Goal: Navigation & Orientation: Find specific page/section

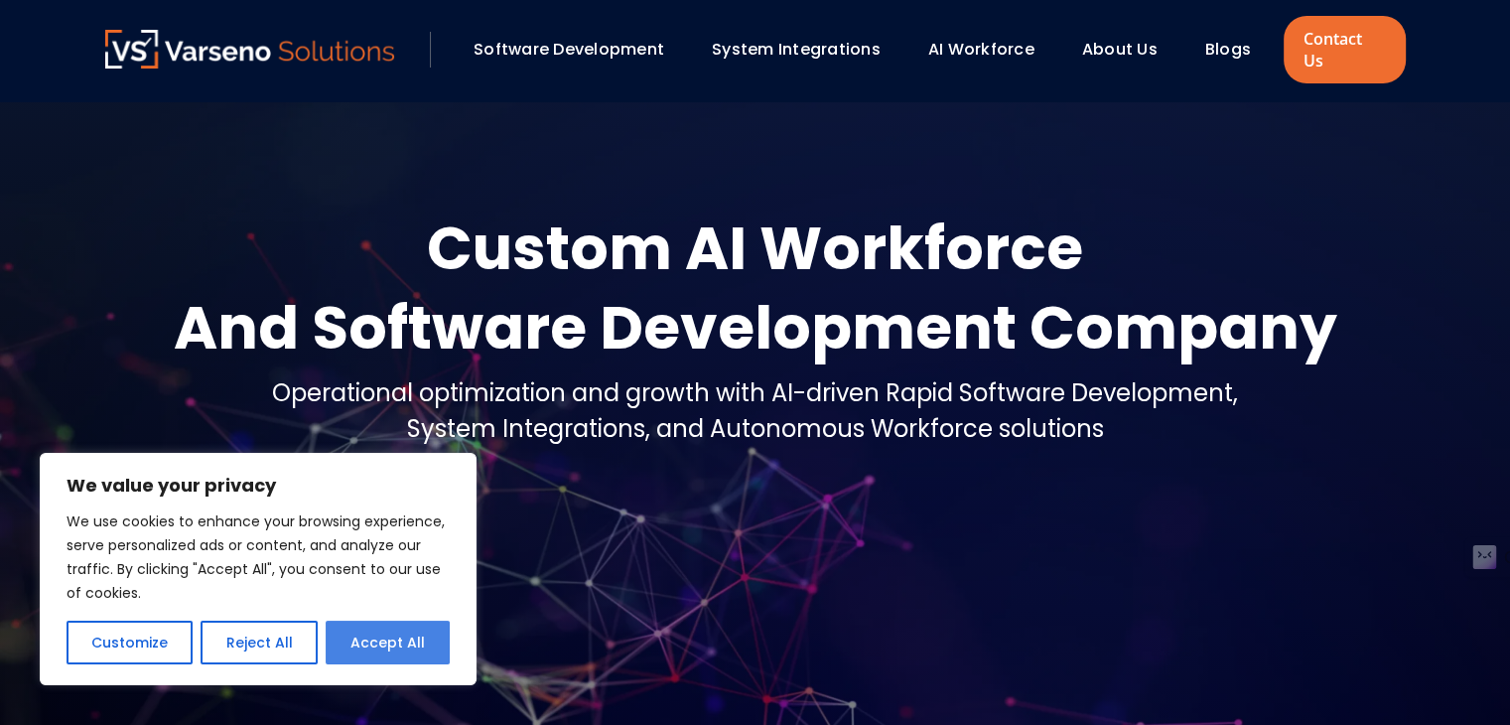
click at [384, 644] on button "Accept All" at bounding box center [388, 642] width 124 height 44
checkbox input "true"
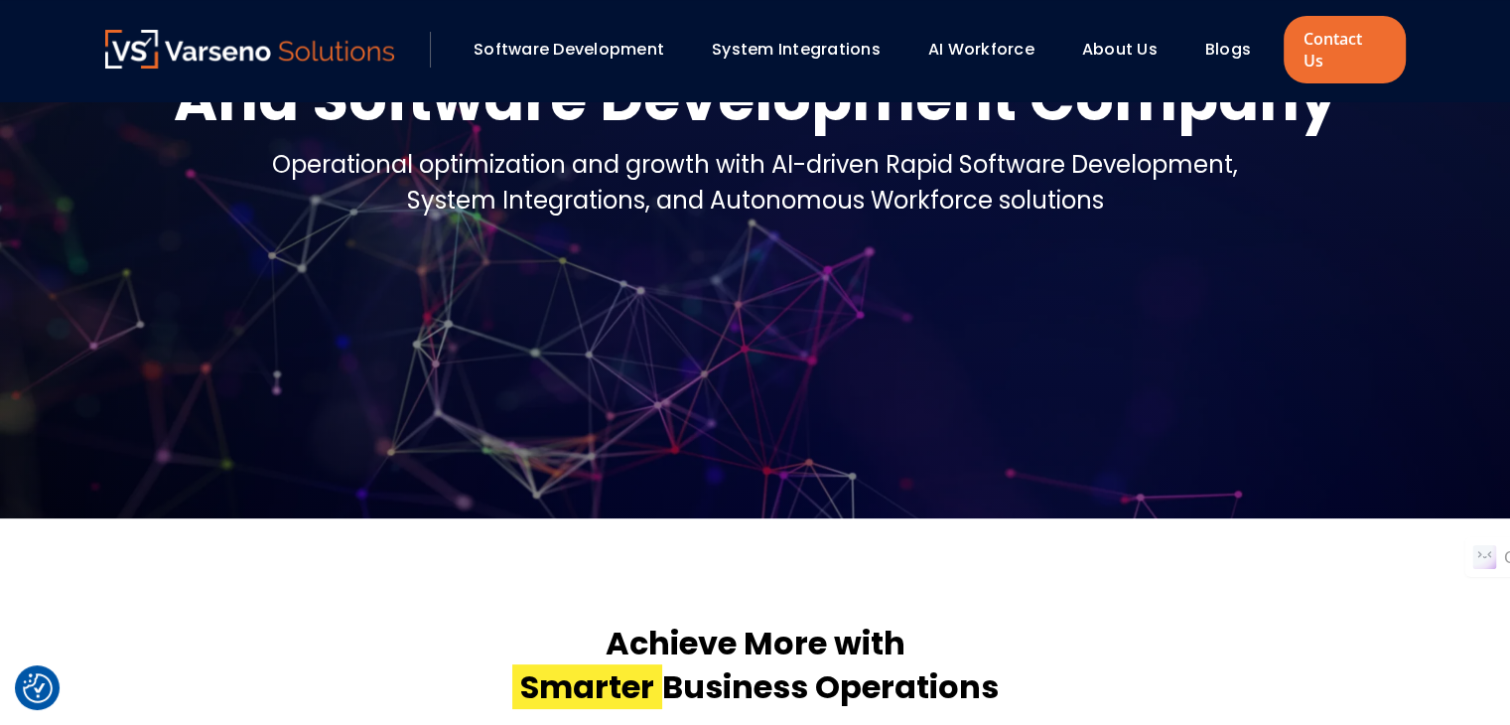
scroll to position [496, 0]
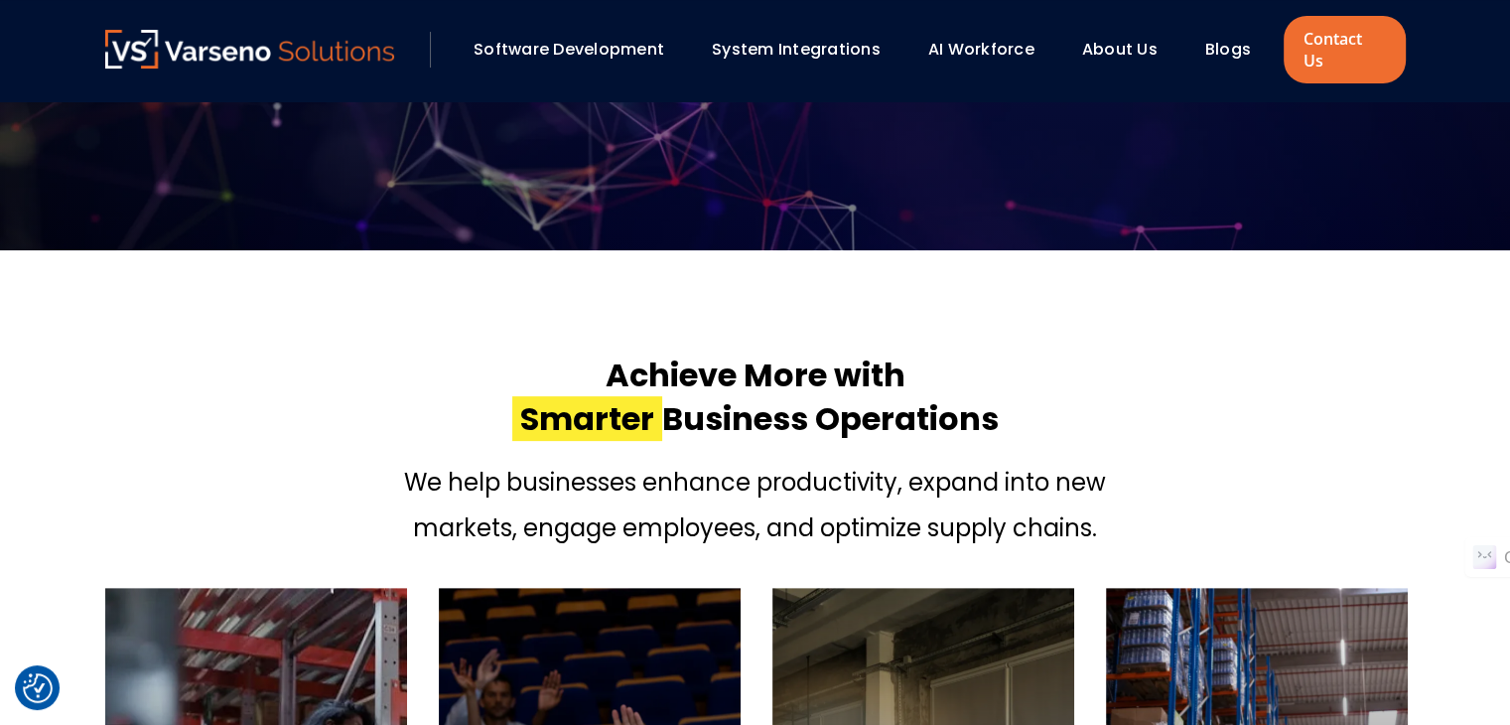
click at [157, 362] on div "Achieve More with Smarter Business Operations We help businesses enhance produc…" at bounding box center [755, 443] width 1300 height 226
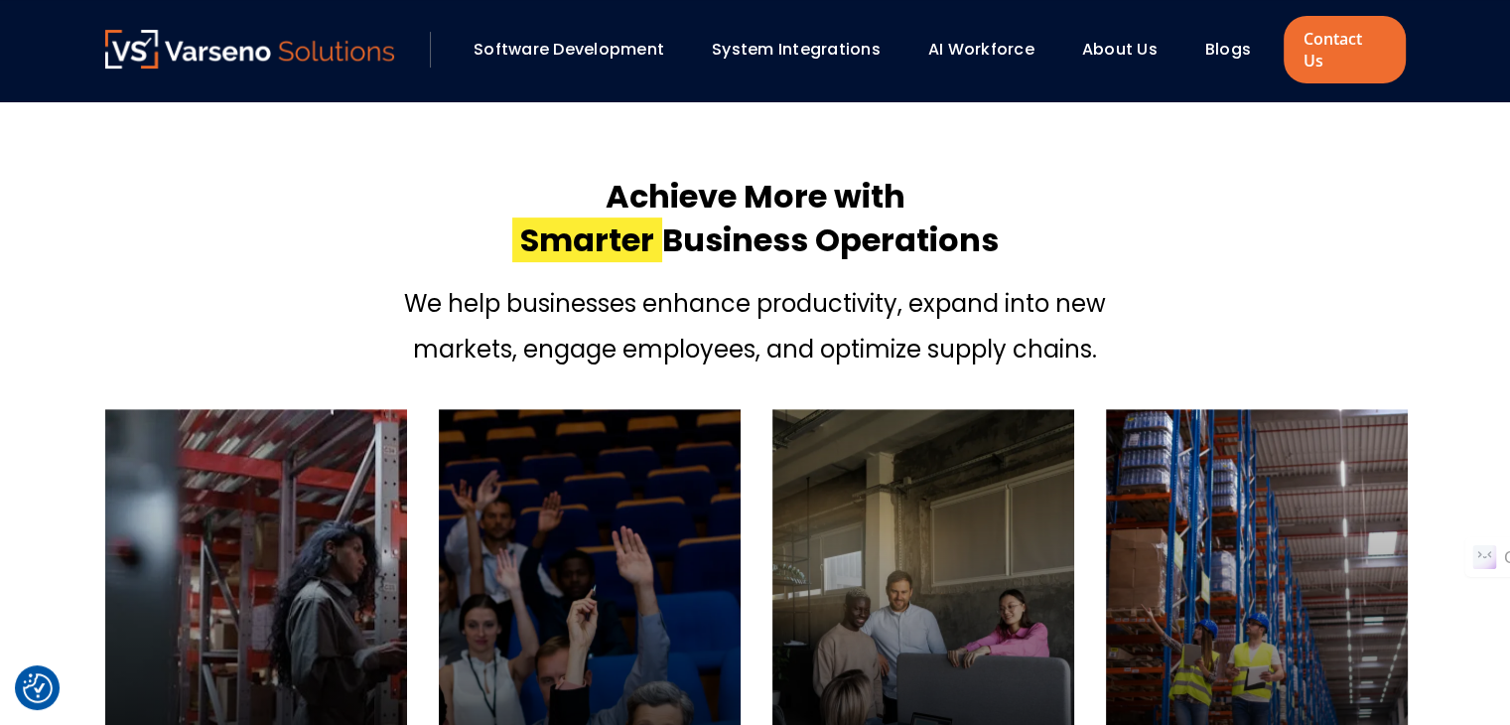
scroll to position [794, 0]
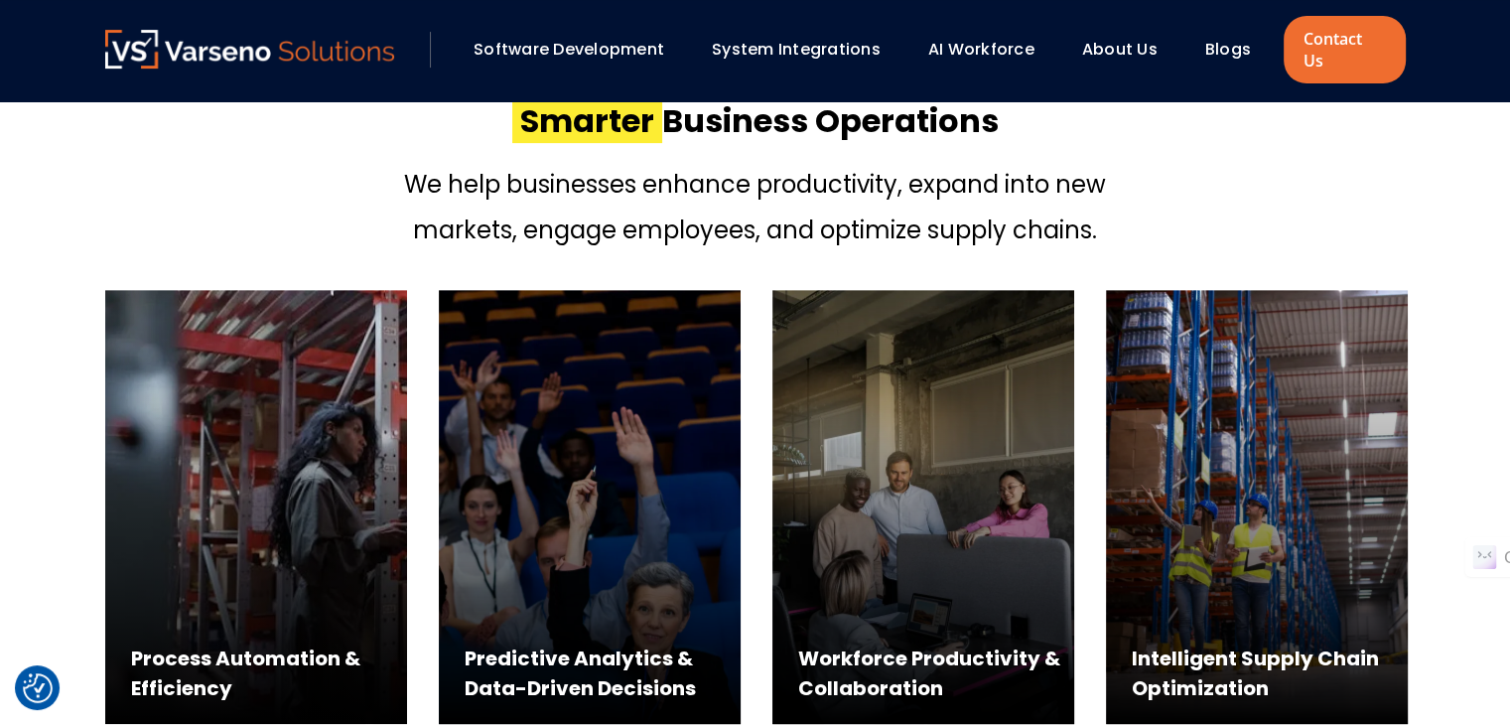
click at [1, 223] on section "Achieve More with Smarter Business Operations We help businesses enhance produc…" at bounding box center [755, 557] width 1510 height 1211
click at [12, 374] on section "Achieve More with Smarter Business Operations We help businesses enhance produc…" at bounding box center [755, 557] width 1510 height 1211
click at [22, 371] on section "Achieve More with Smarter Business Operations We help businesses enhance produc…" at bounding box center [755, 557] width 1510 height 1211
click at [25, 370] on section "Achieve More with Smarter Business Operations We help businesses enhance produc…" at bounding box center [755, 557] width 1510 height 1211
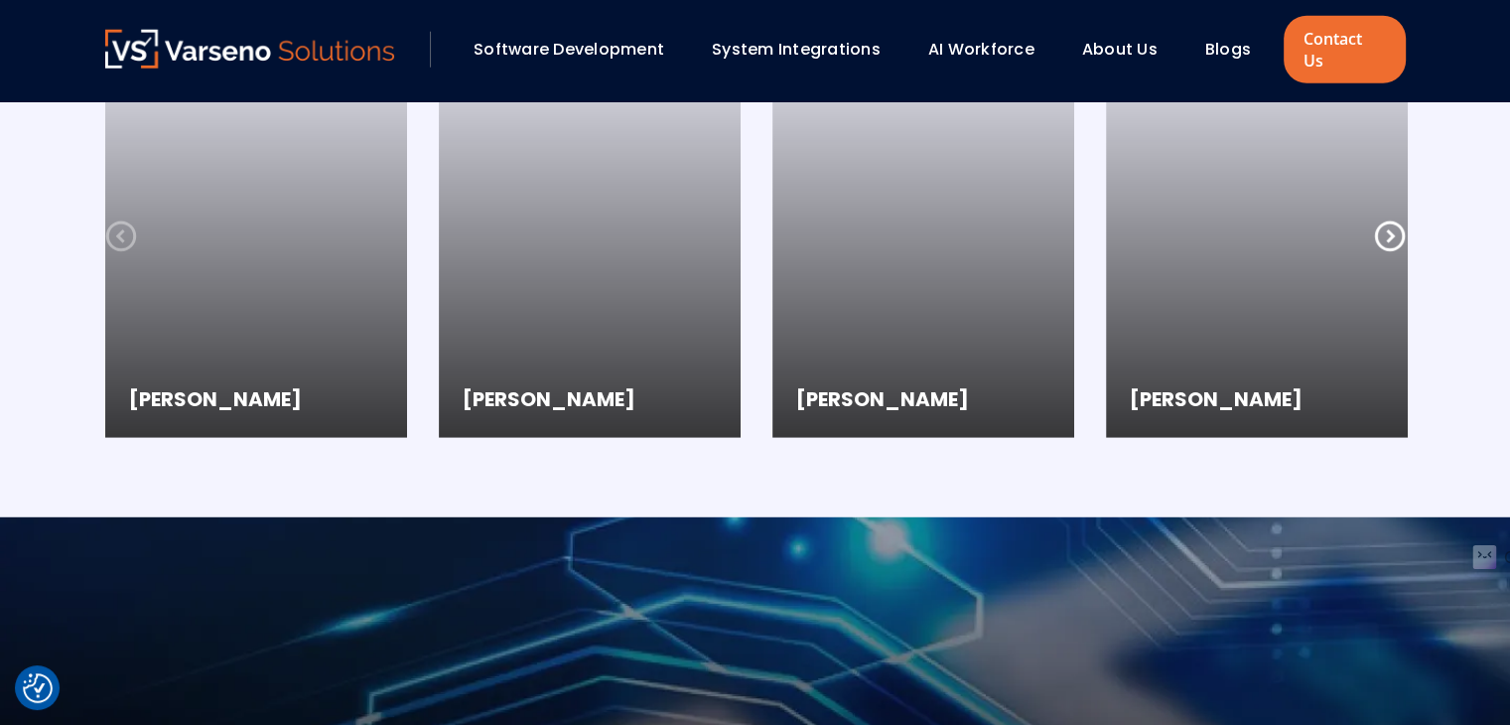
scroll to position [5459, 0]
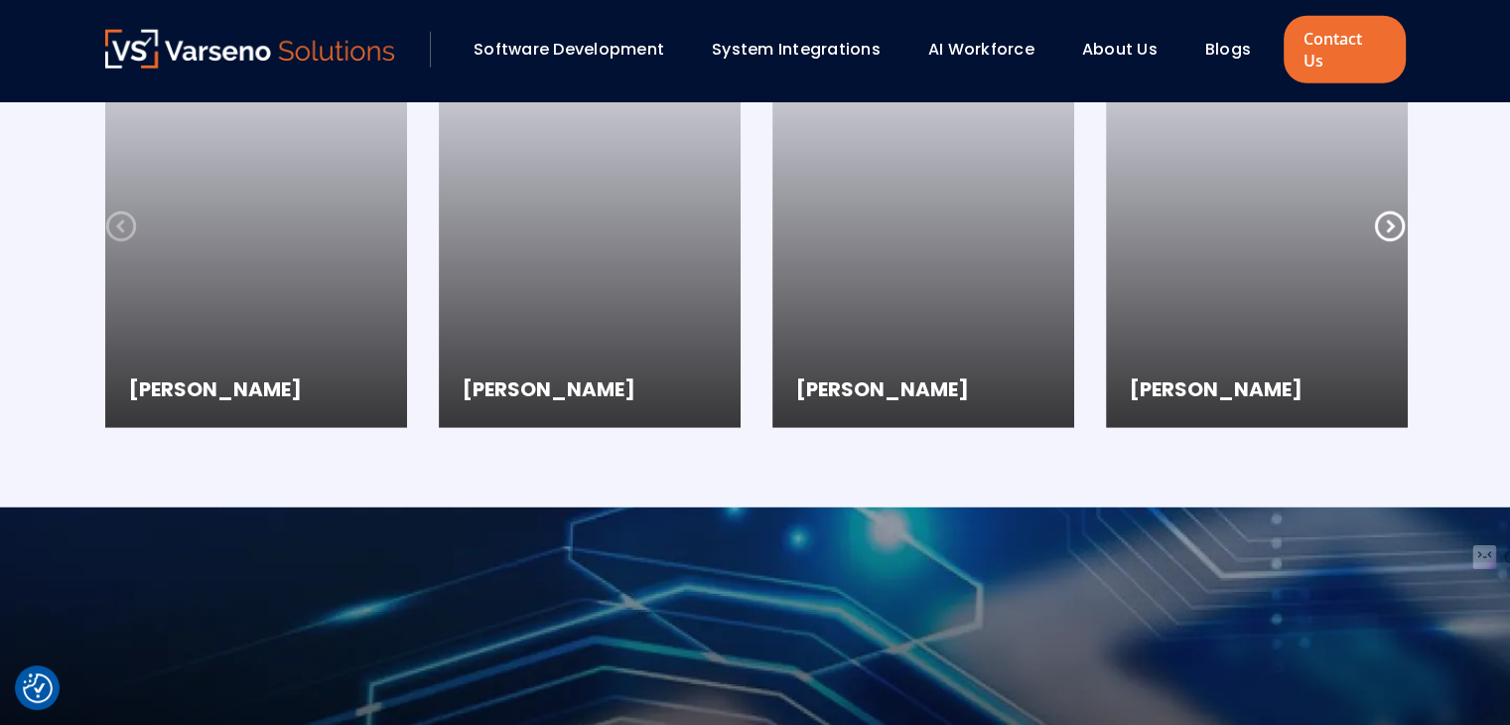
click at [18, 368] on section "Real Stories, Real Impact See what our clients have to say about us Ryan Cummin…" at bounding box center [755, 143] width 1510 height 728
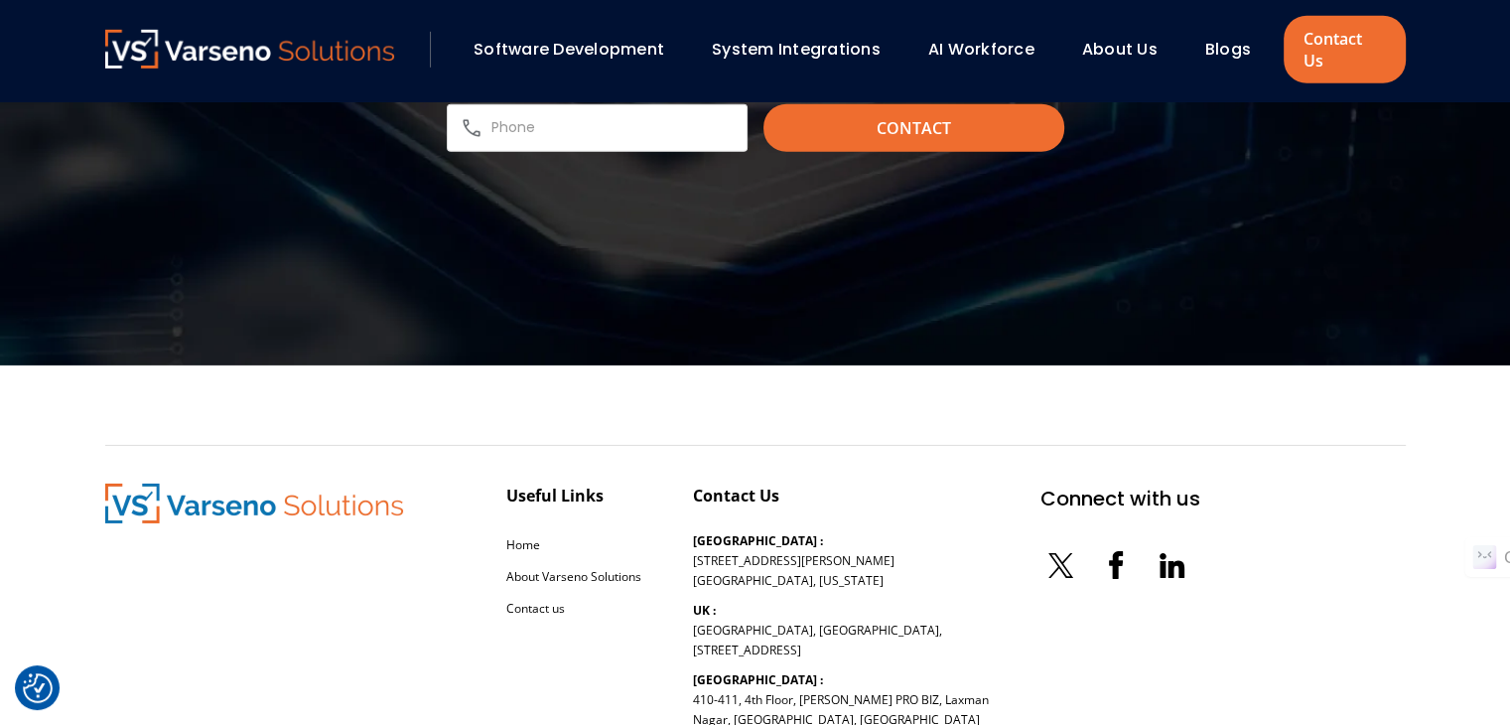
scroll to position [6485, 0]
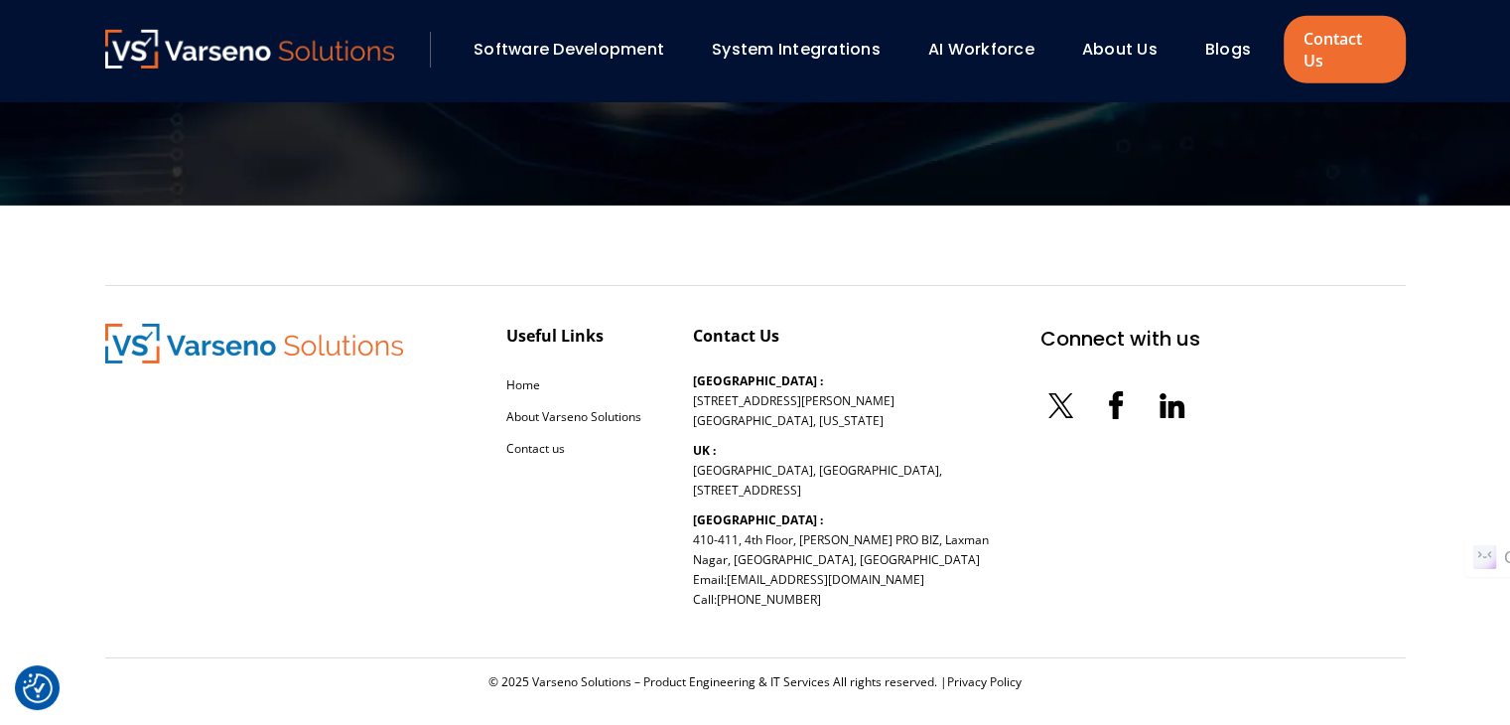
click at [18, 367] on section "Useful Links Home About Varseno Solutions Contact us Contact Us USA : 254 Chapm…" at bounding box center [755, 476] width 1510 height 543
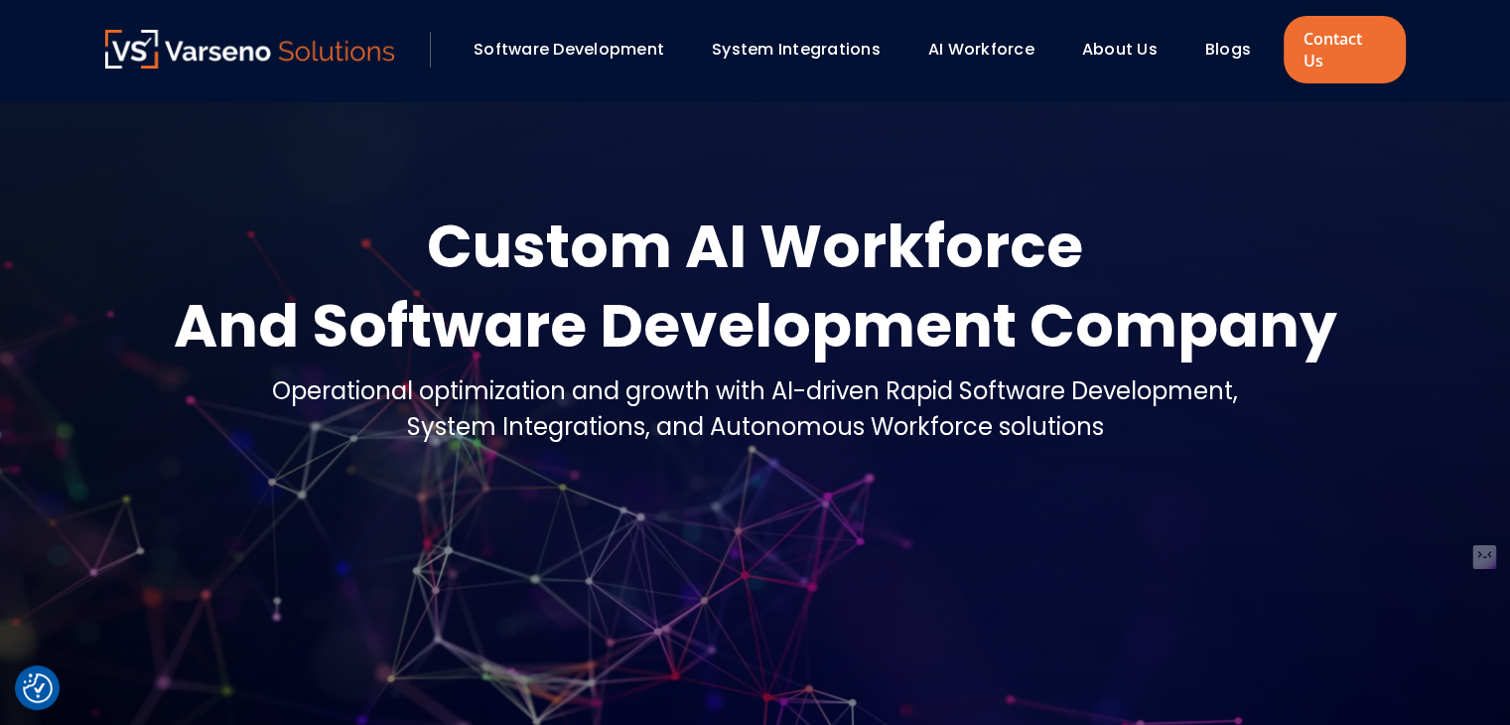
scroll to position [0, 0]
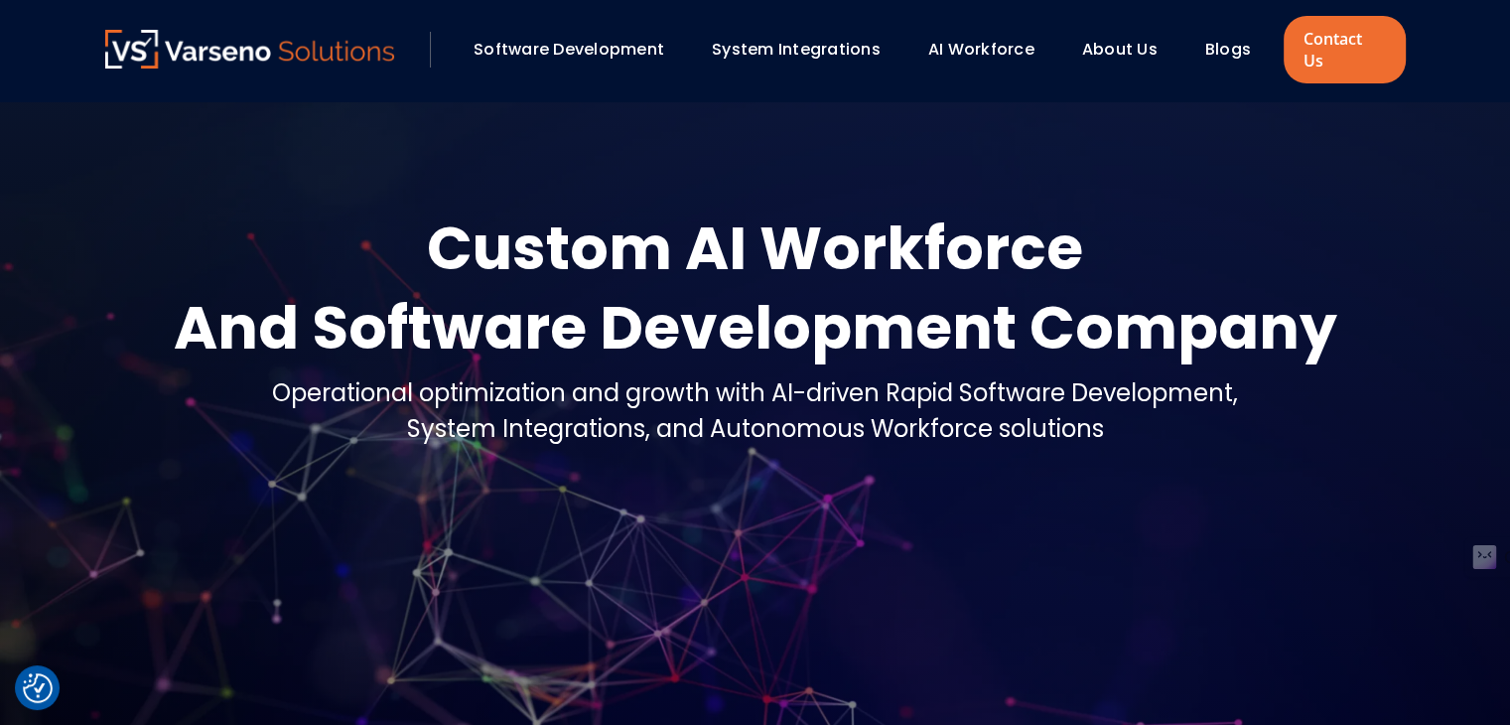
click at [850, 39] on link "System Integrations" at bounding box center [796, 49] width 169 height 23
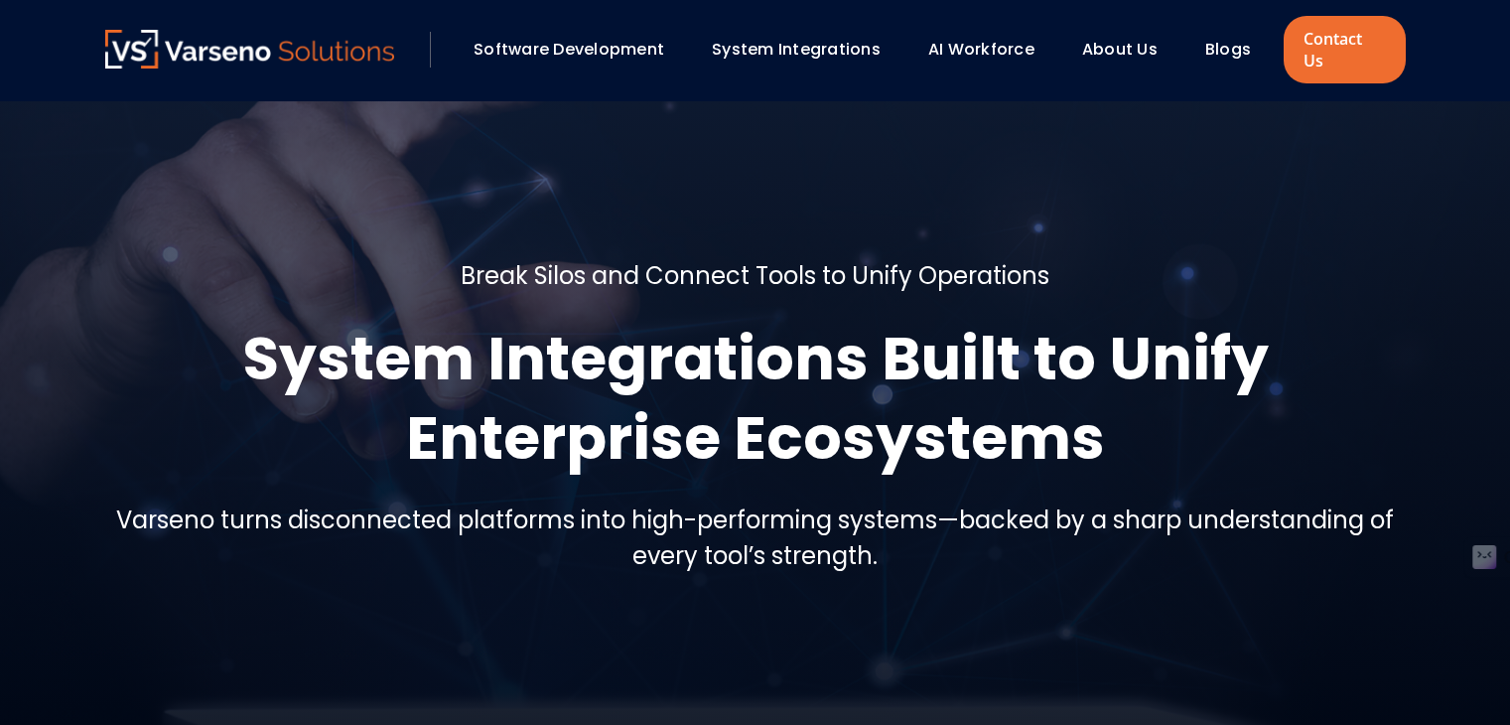
click at [1108, 38] on link "About Us" at bounding box center [1119, 49] width 75 height 23
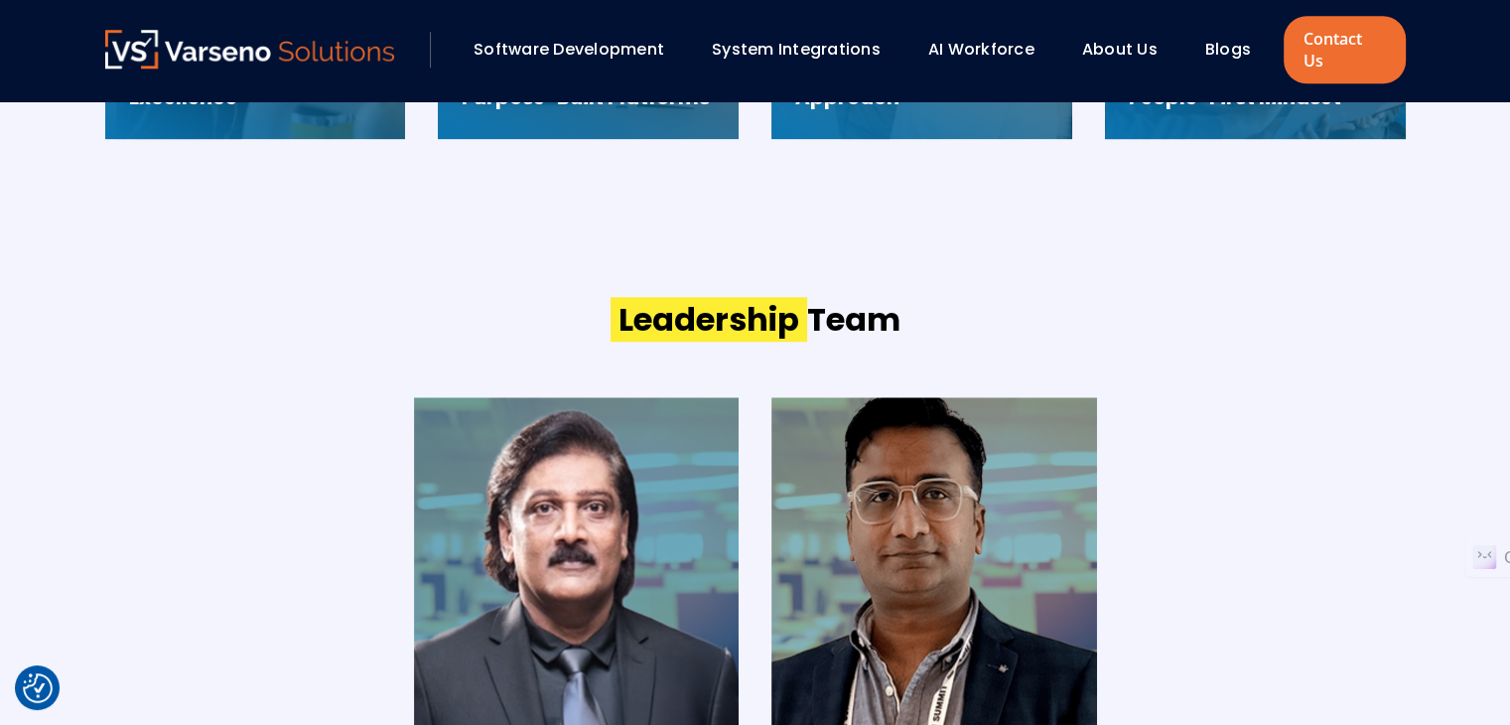
scroll to position [1985, 0]
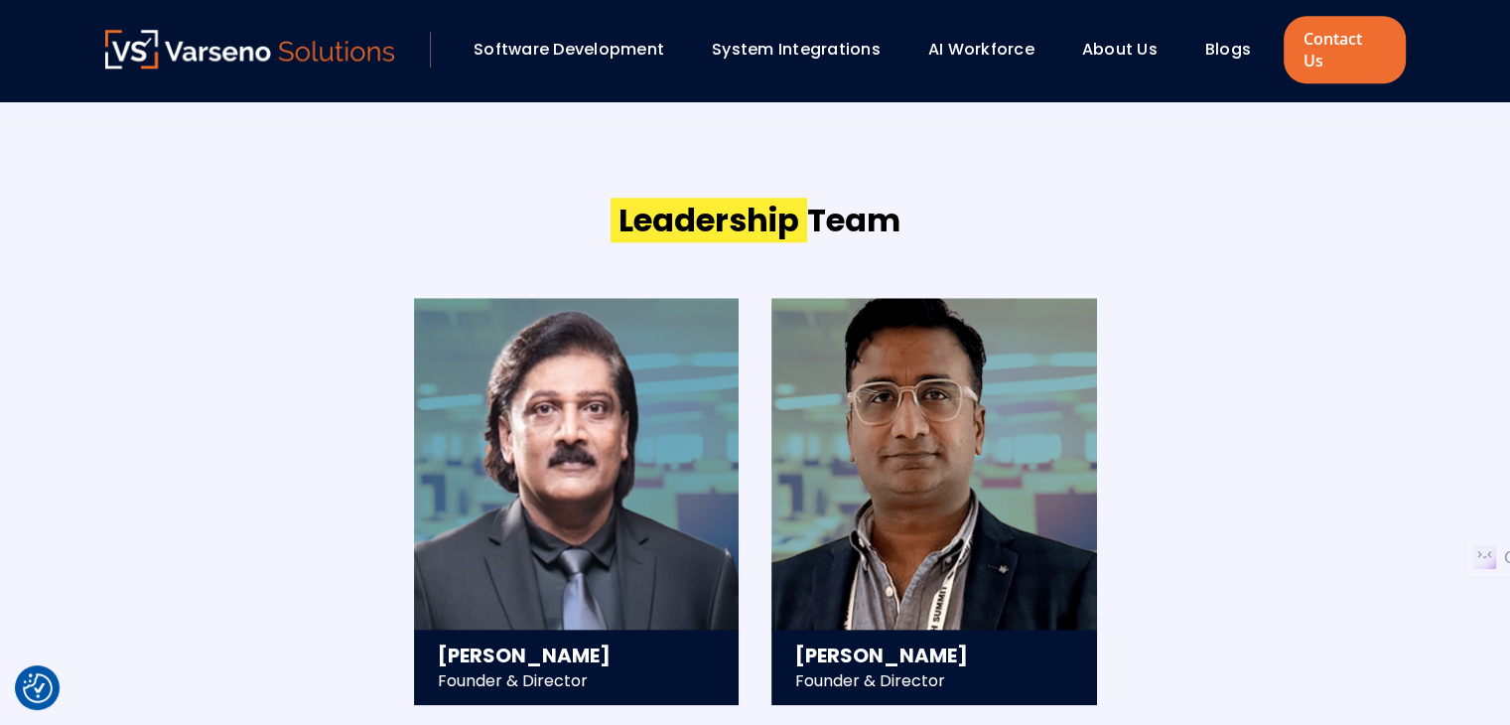
click at [79, 266] on section "Leadership Team Ravi Sigicharla Founder & Director - 25+ years in technology st…" at bounding box center [755, 451] width 1510 height 664
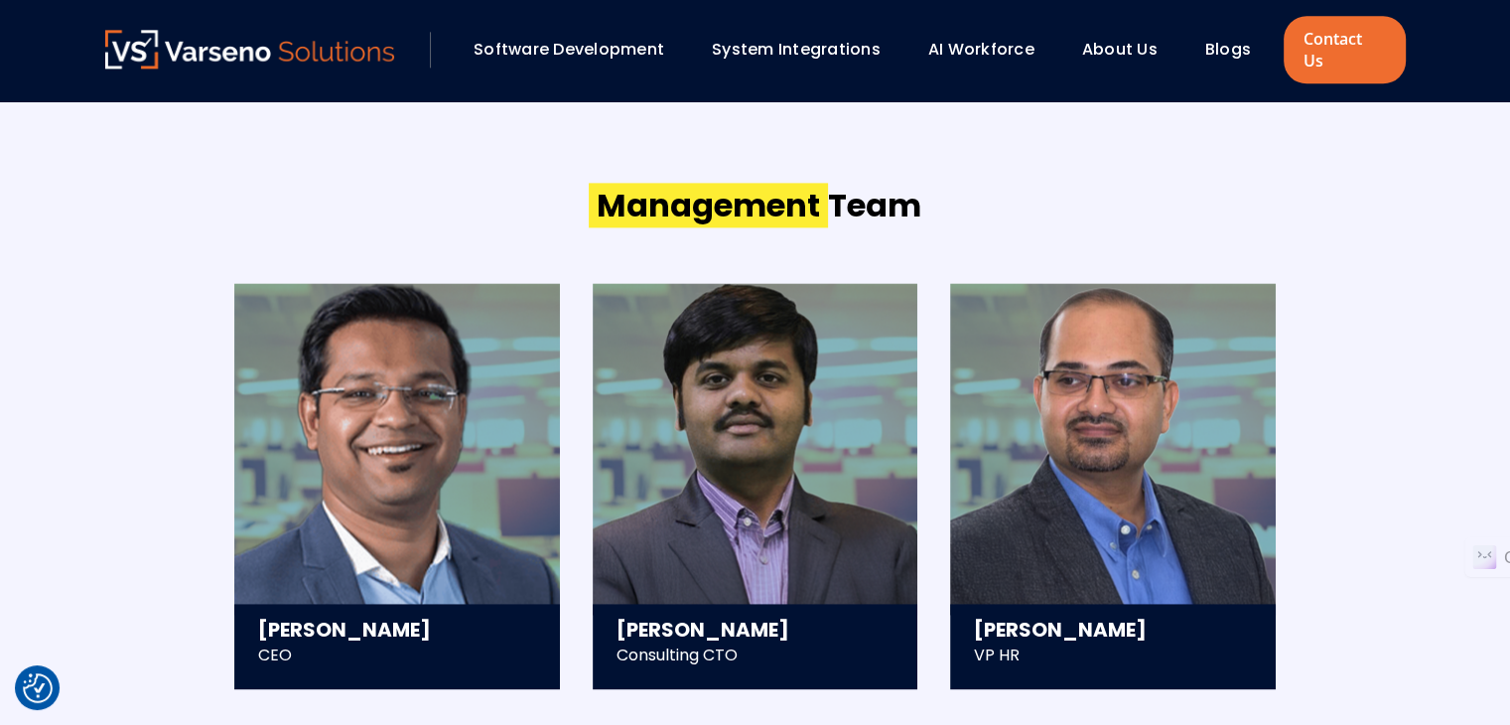
scroll to position [2680, 0]
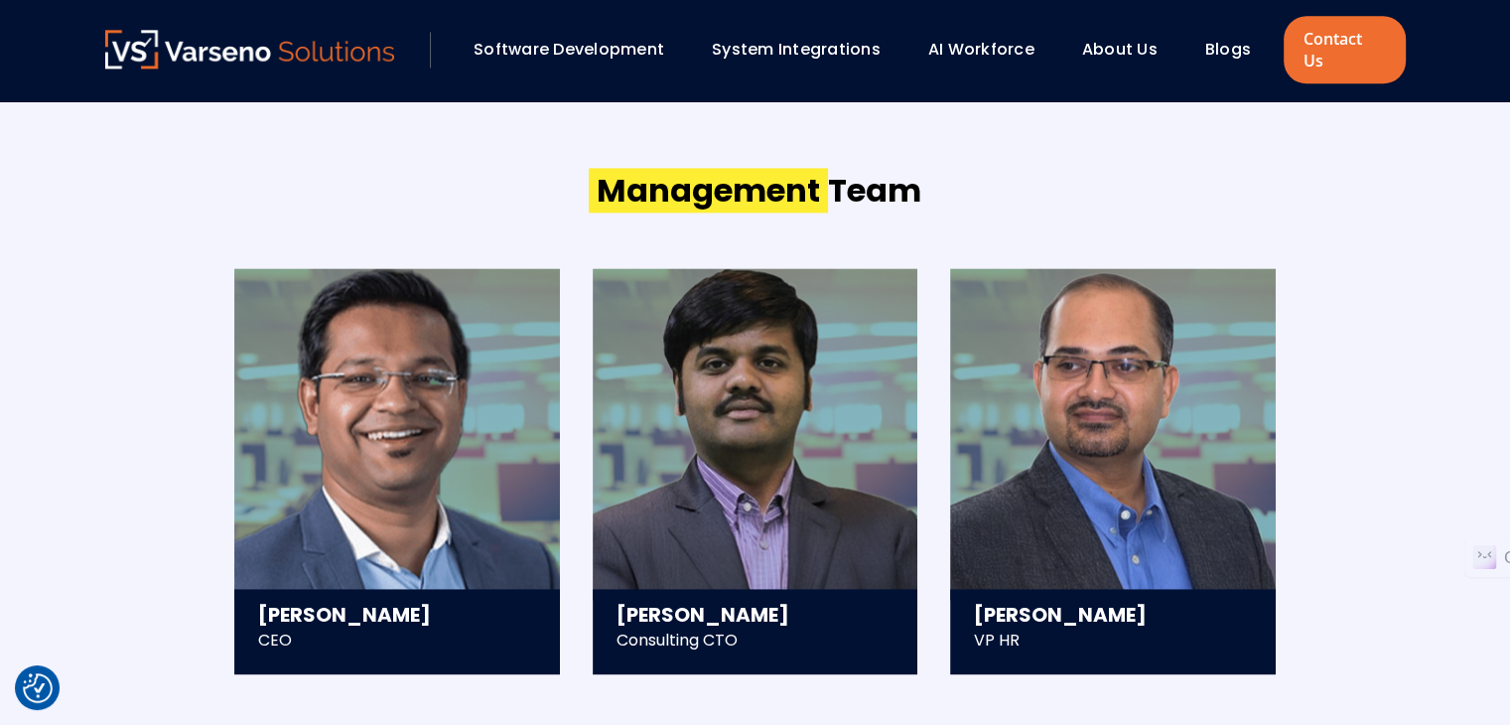
click at [57, 294] on section "Management Team Saurav Mishra CEO - Scaled and exited a 300+ member tech compan…" at bounding box center [755, 421] width 1510 height 664
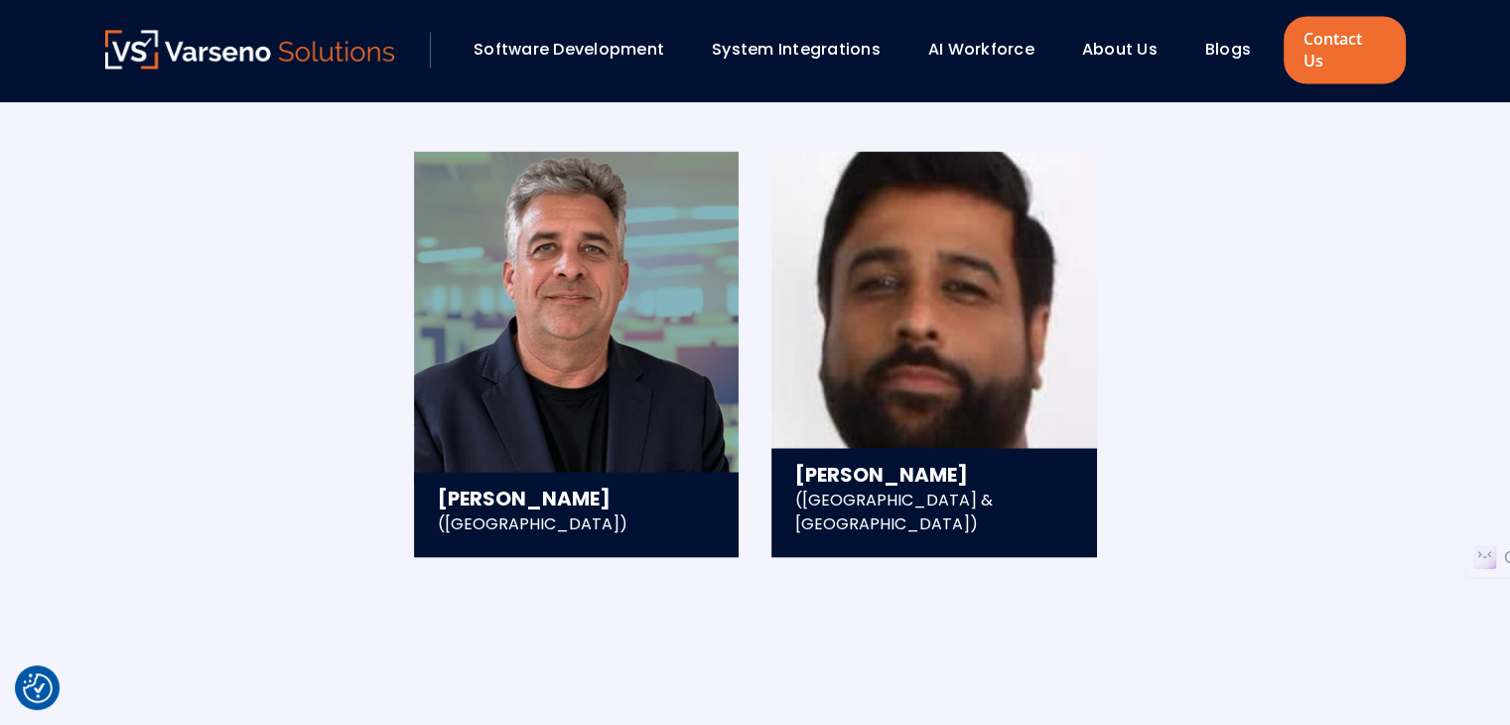
scroll to position [3474, 0]
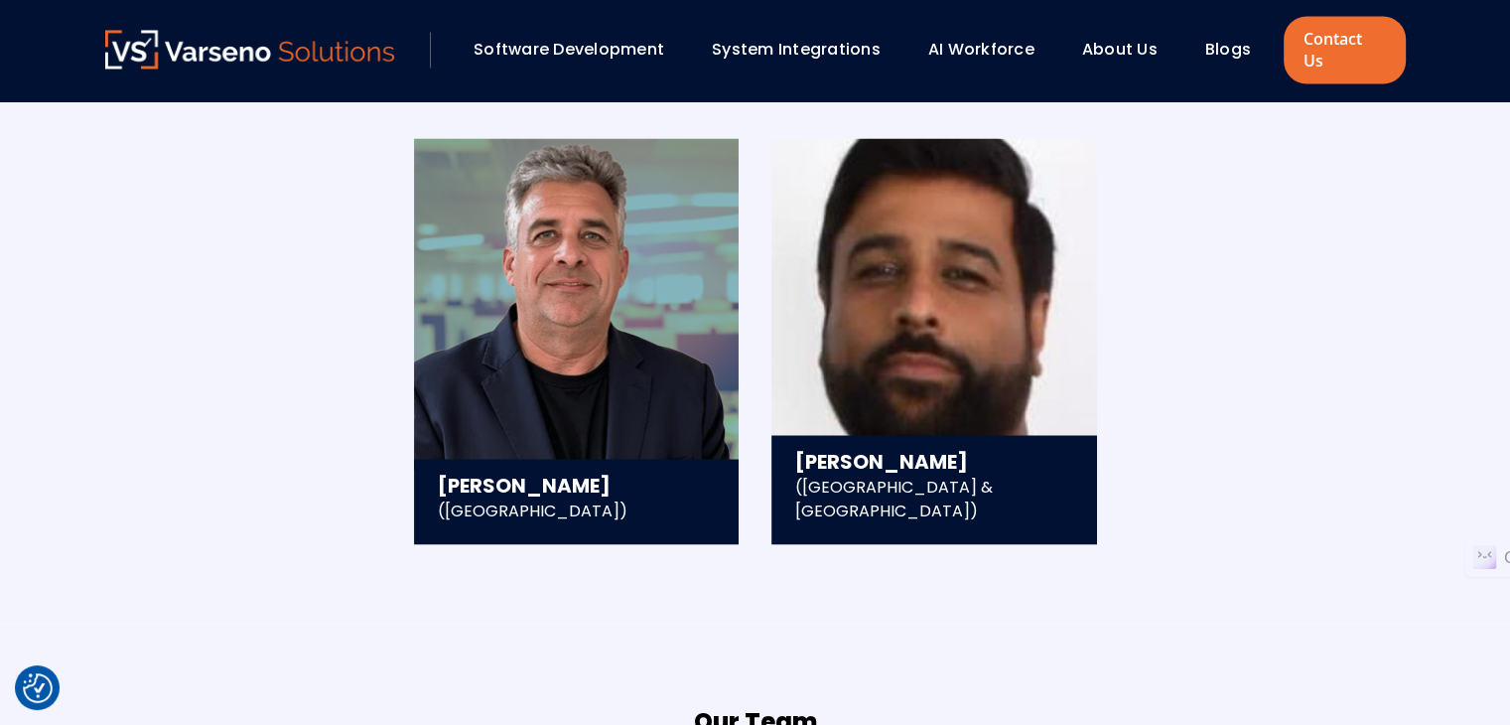
click at [73, 285] on section "Partner & Board Members David Stephens (US) - Over 25 years of leadership exper…" at bounding box center [755, 291] width 1510 height 664
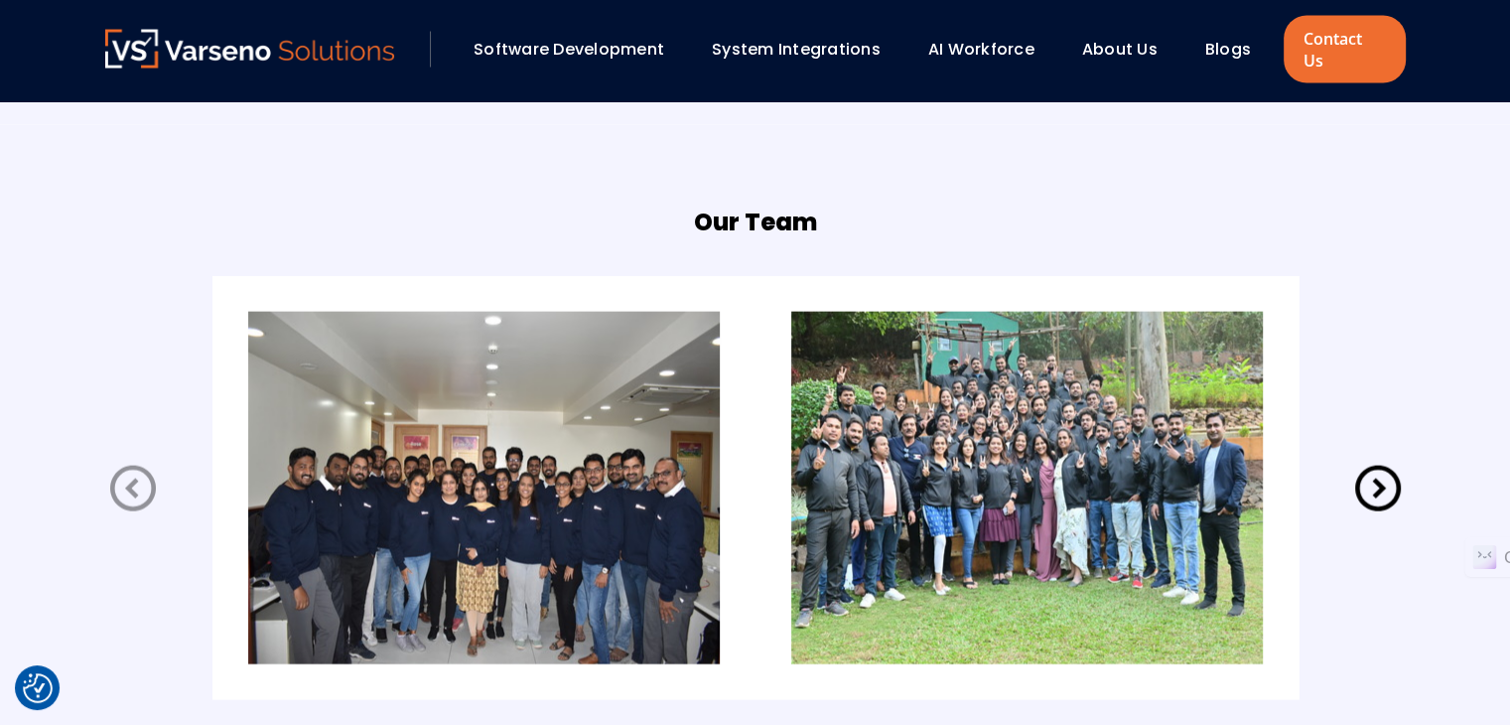
scroll to position [4069, 0]
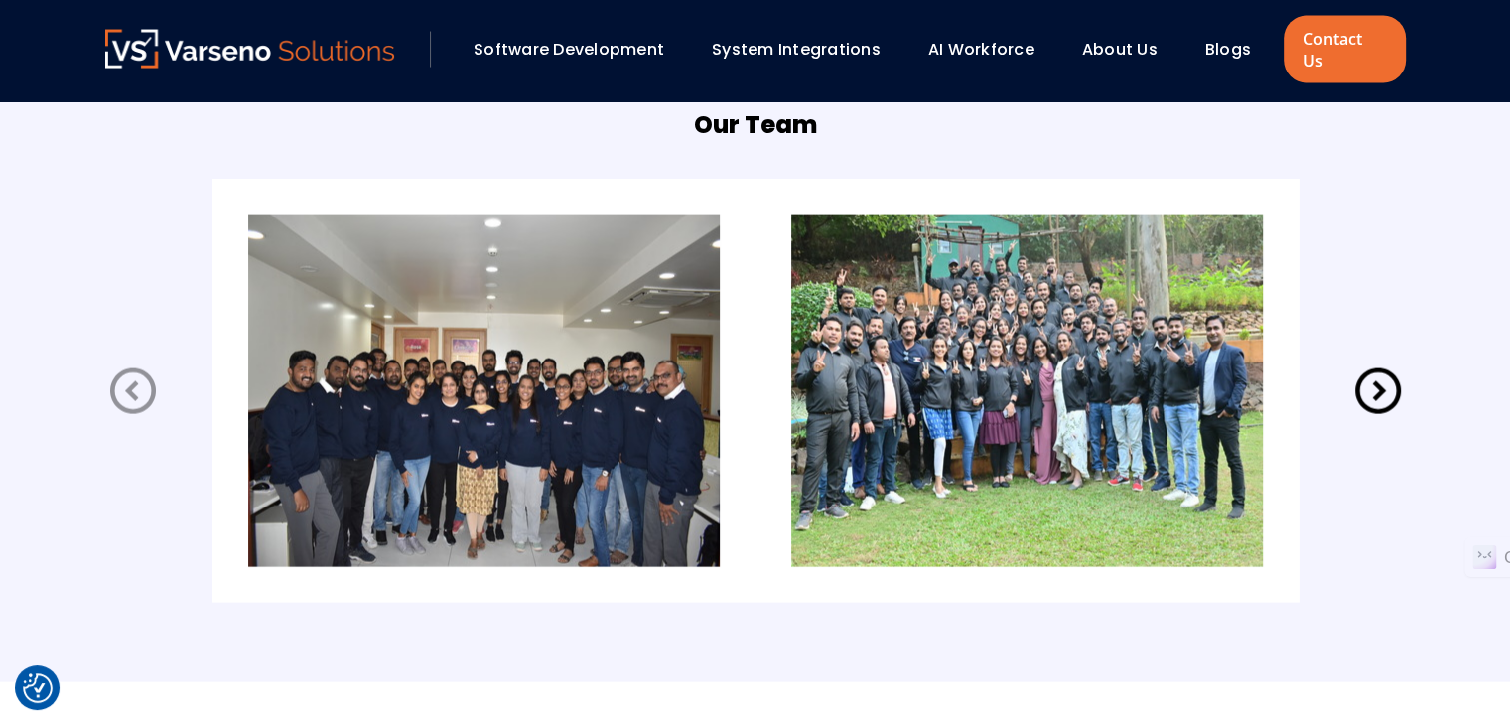
click at [88, 278] on div "Our Team" at bounding box center [755, 355] width 1340 height 654
click at [66, 283] on section "Our Team" at bounding box center [755, 355] width 1510 height 654
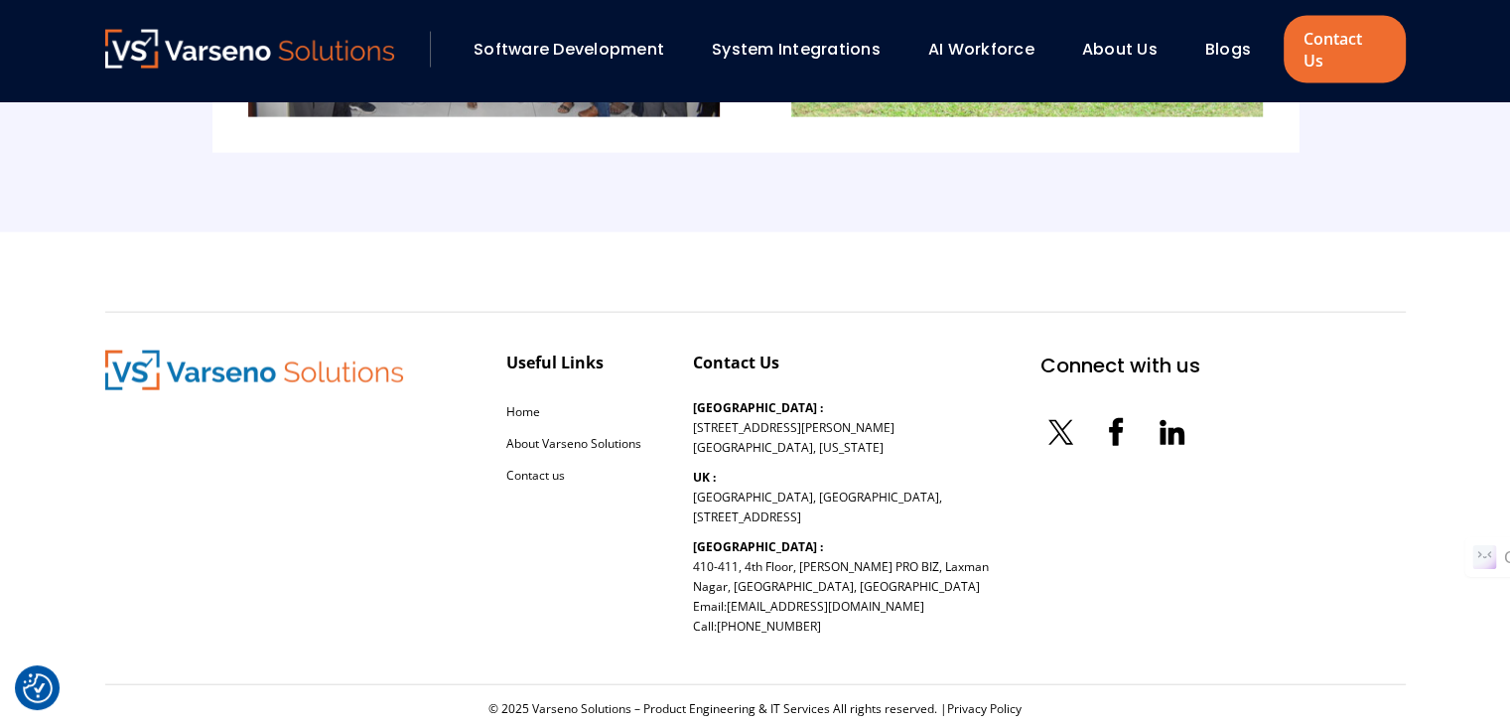
scroll to position [4548, 0]
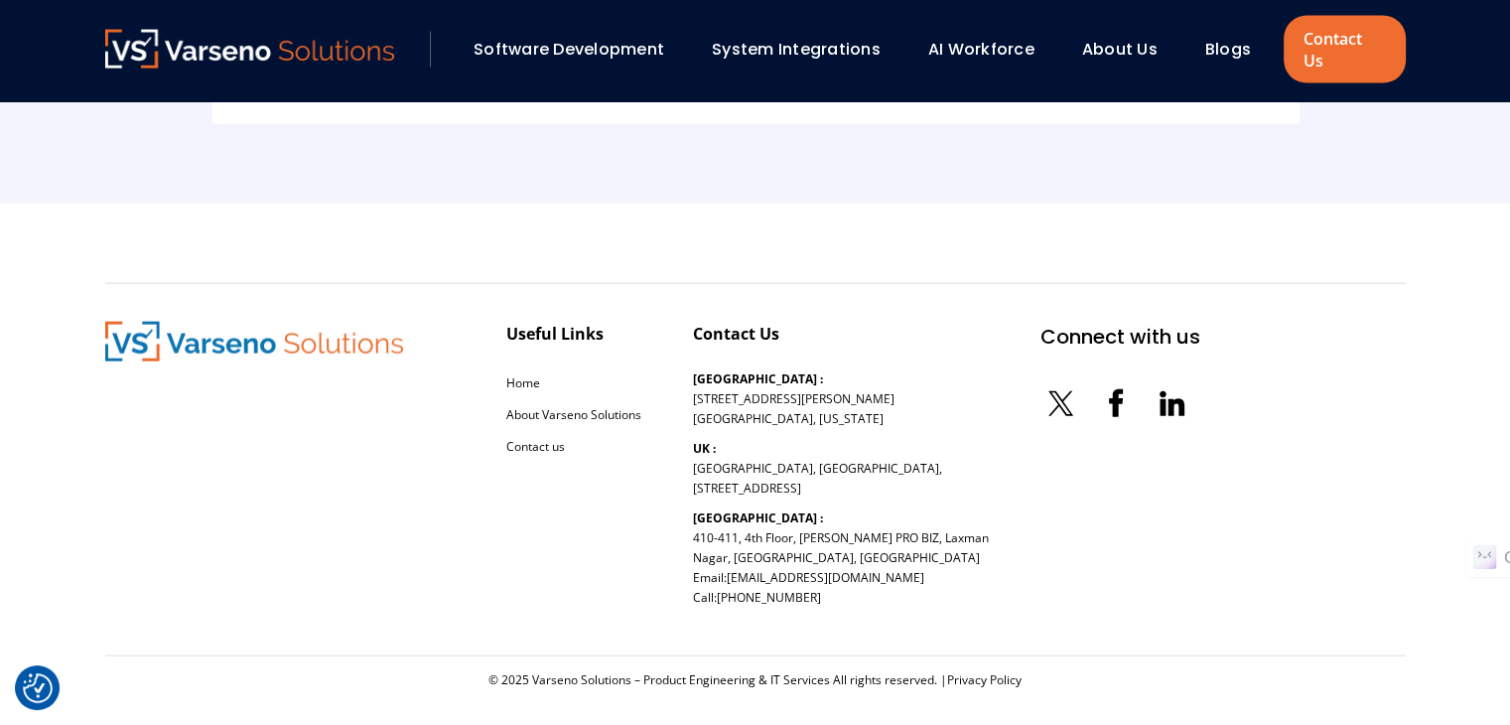
click at [126, 478] on div at bounding box center [254, 470] width 298 height 296
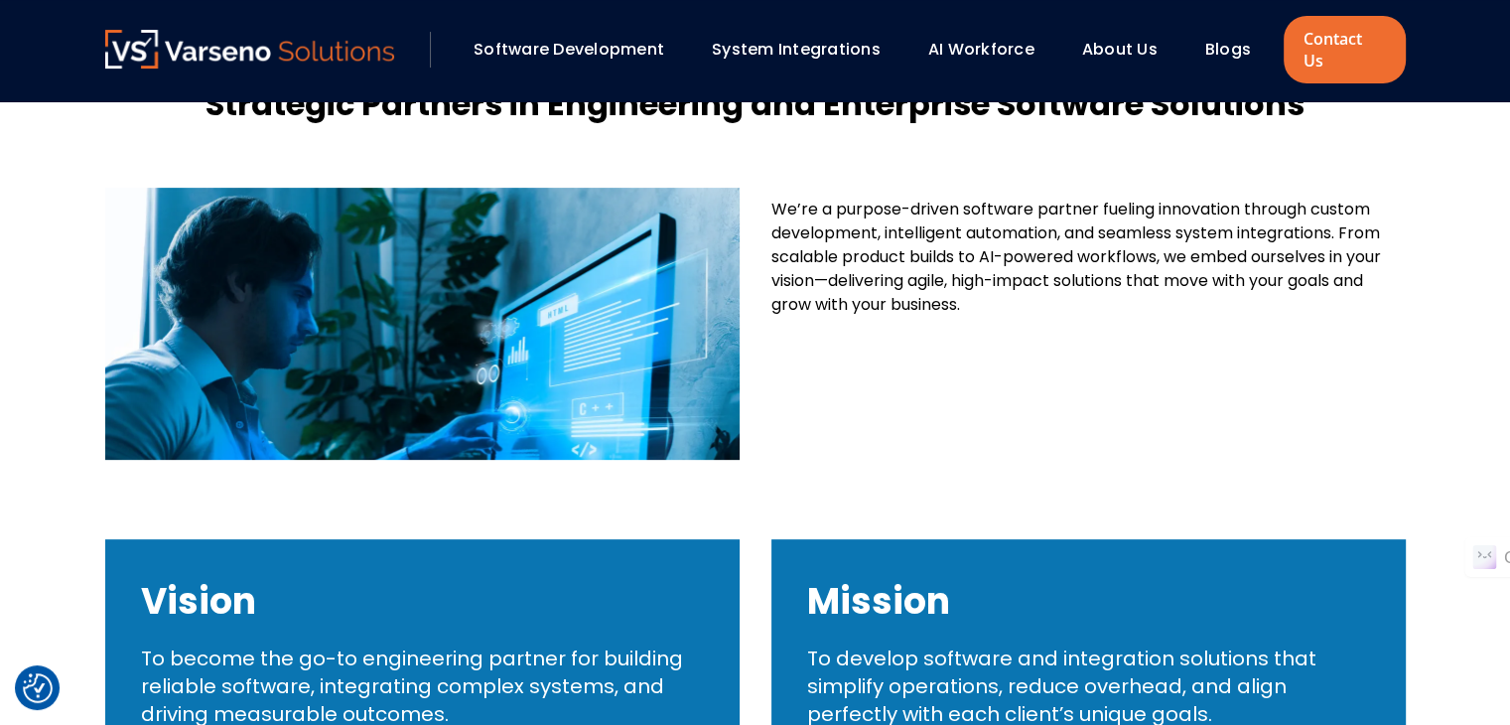
scroll to position [0, 0]
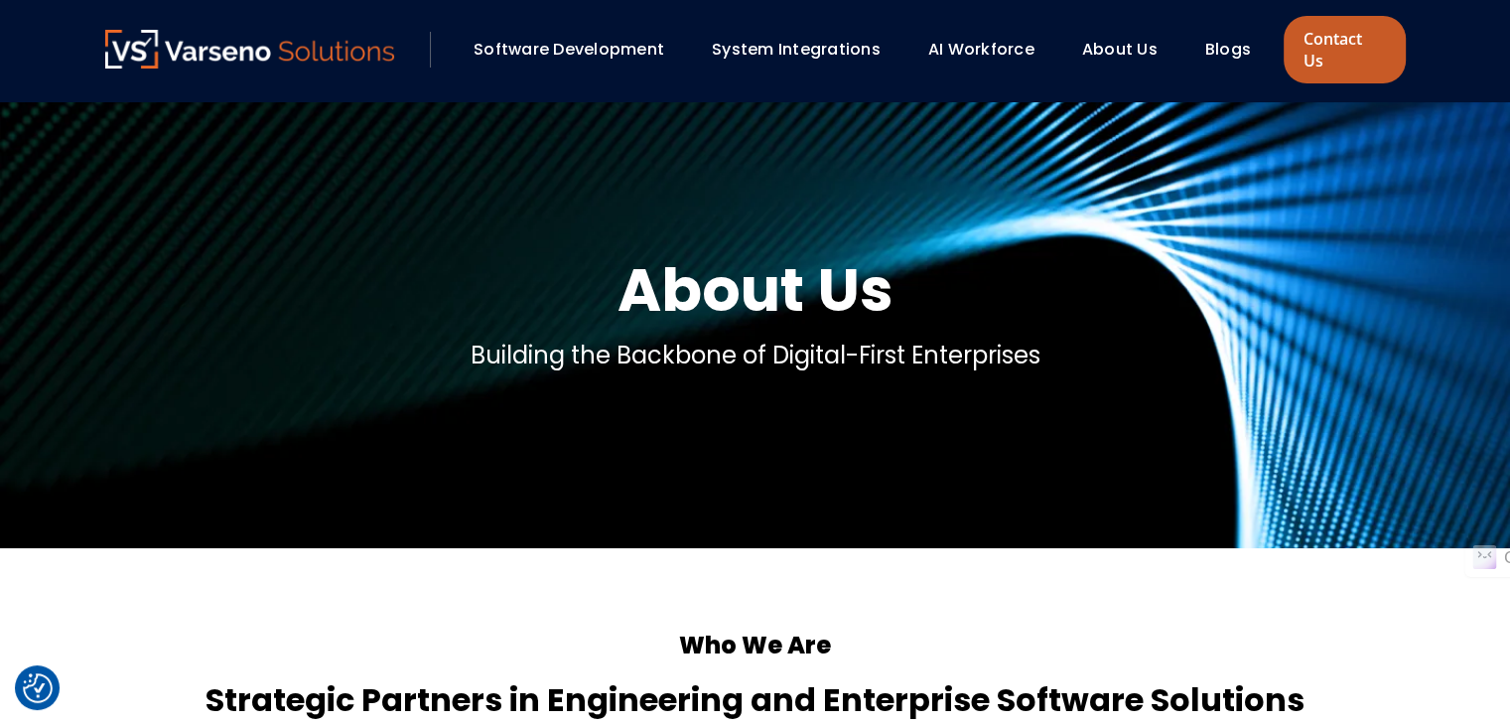
click at [1328, 34] on link "Contact Us" at bounding box center [1343, 49] width 121 height 67
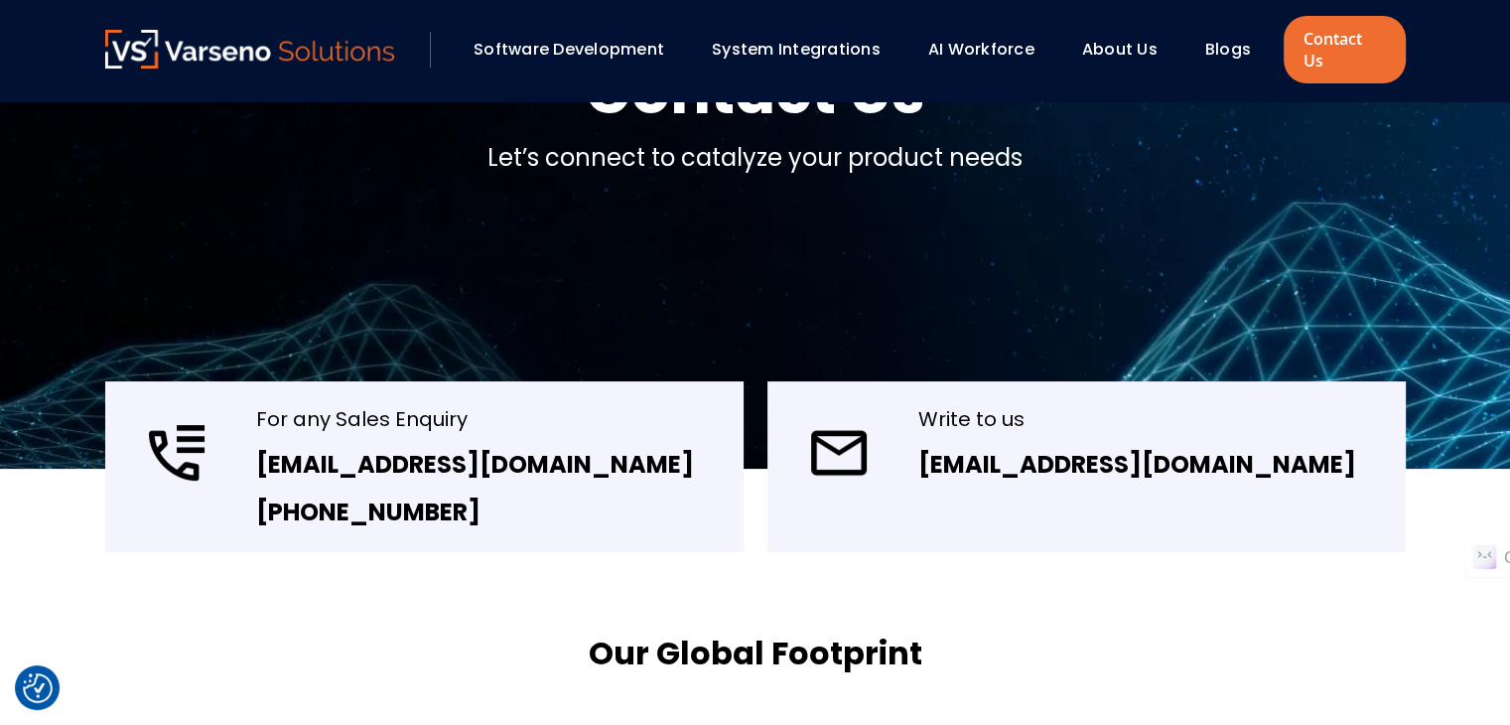
scroll to position [298, 0]
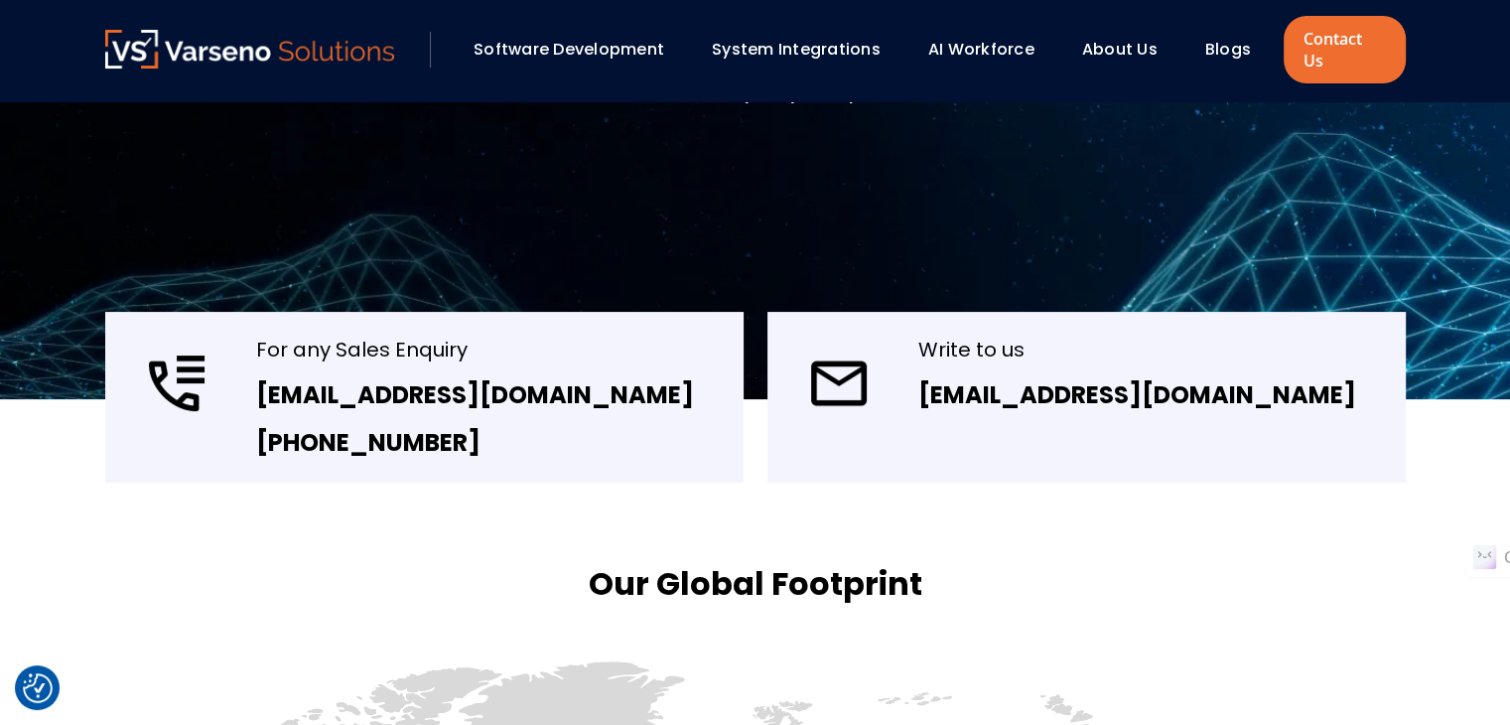
click at [1208, 38] on link "Blogs" at bounding box center [1228, 49] width 46 height 23
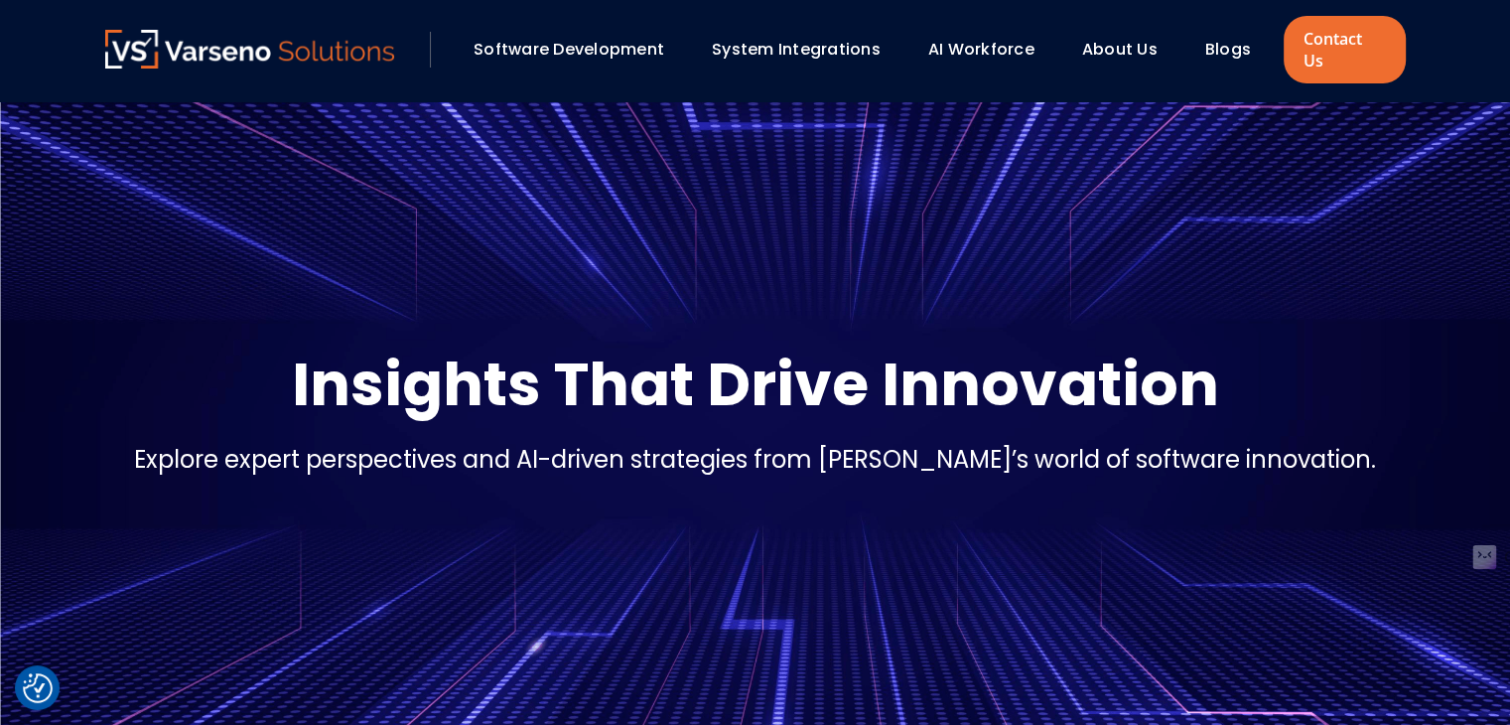
click at [1121, 38] on link "About Us" at bounding box center [1119, 49] width 75 height 23
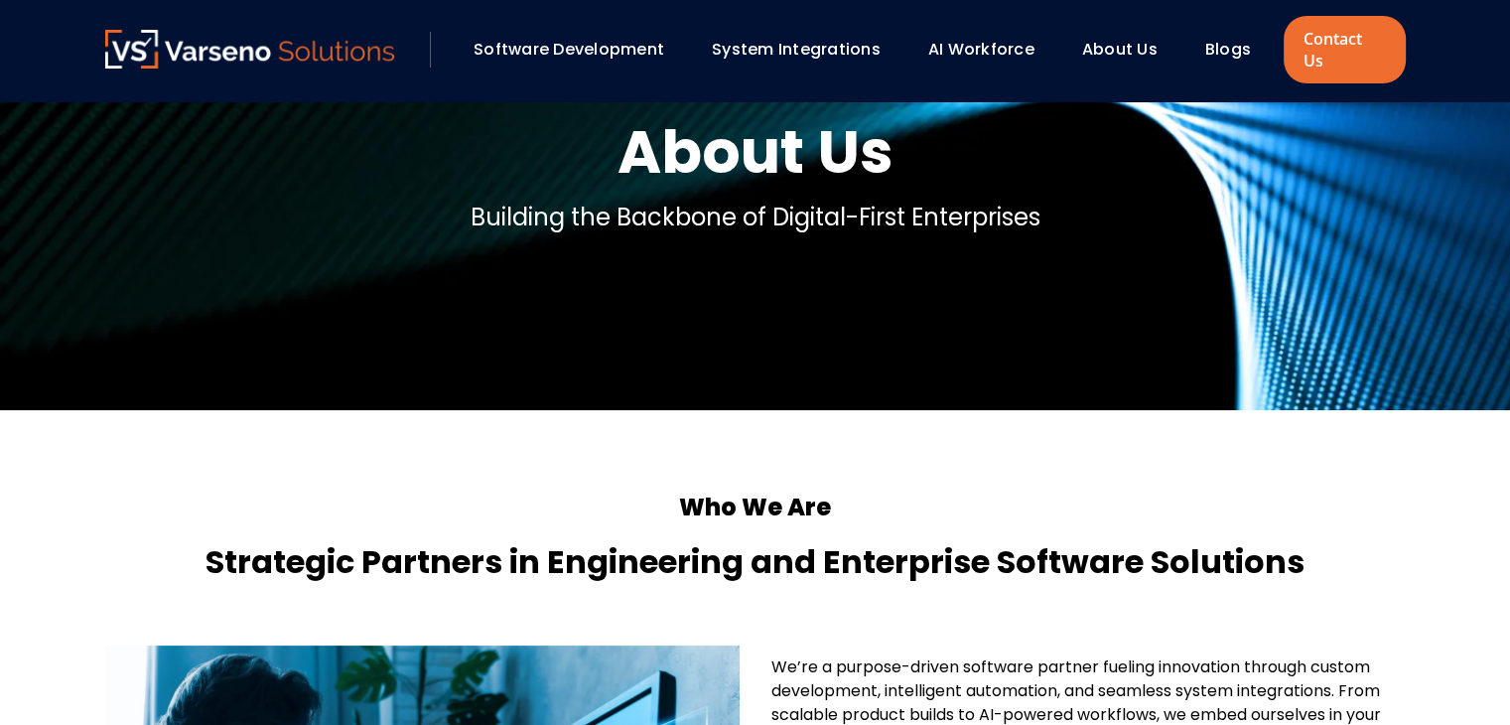
scroll to position [397, 0]
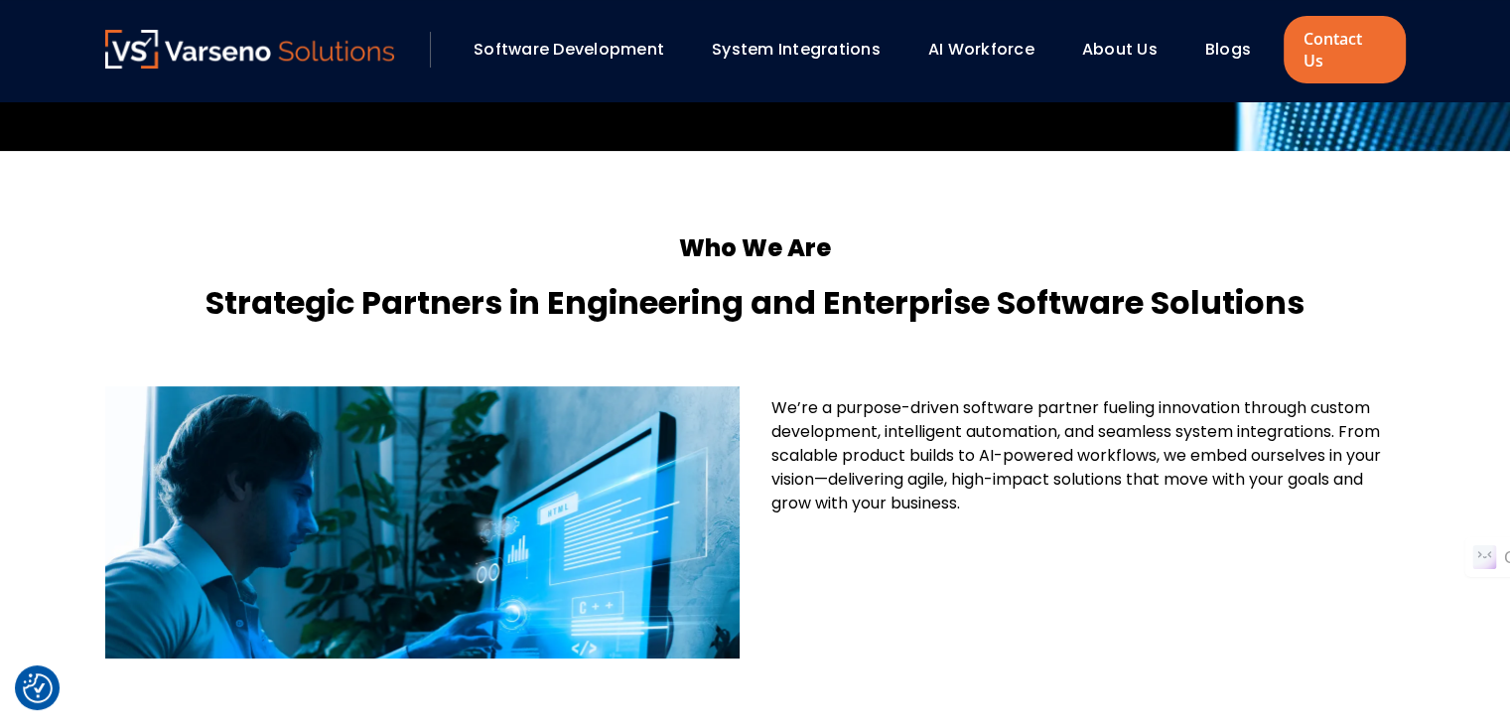
click at [1019, 562] on div "We’re a purpose-driven software partner fueling innovation through custom devel…" at bounding box center [1088, 522] width 634 height 272
